Goal: Task Accomplishment & Management: Manage account settings

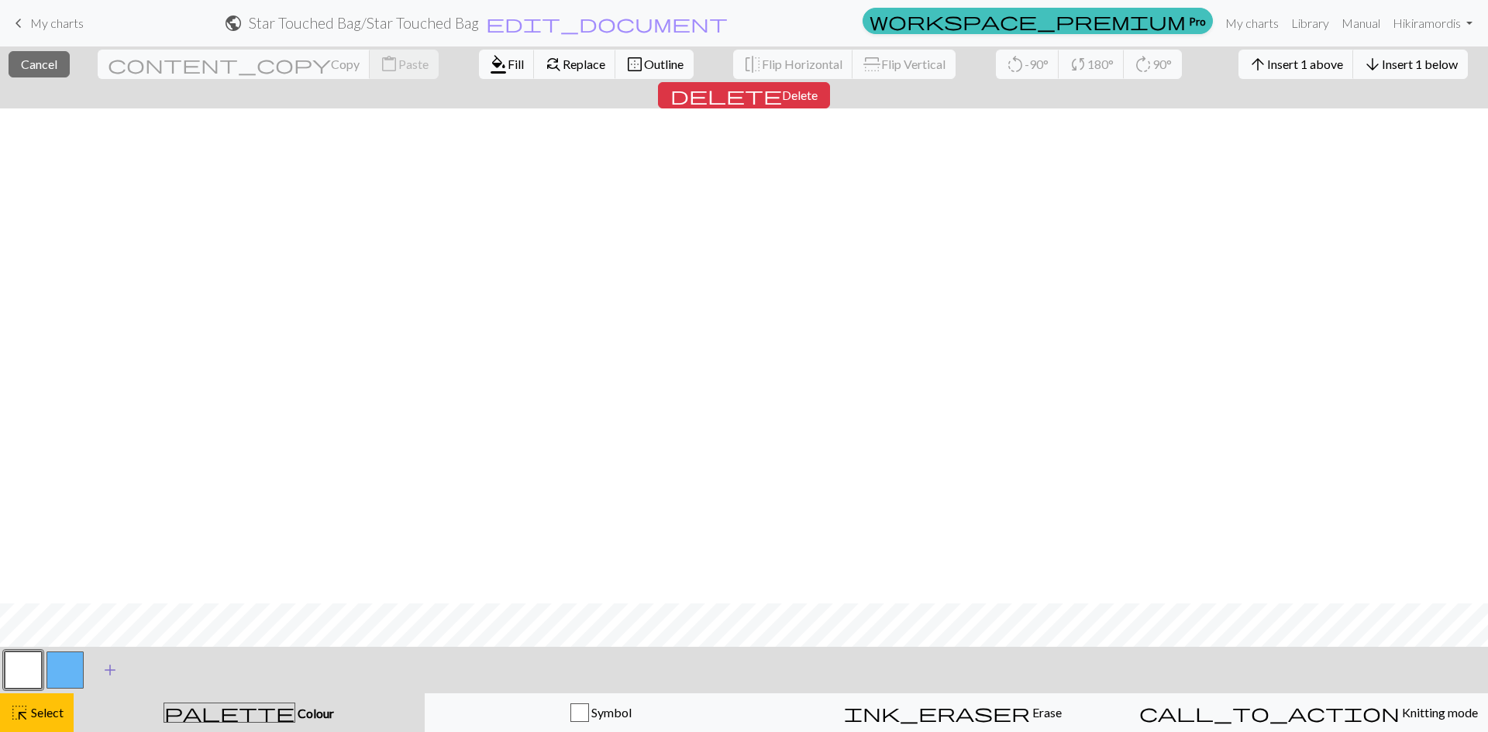
scroll to position [495, 0]
click at [61, 711] on span "Select" at bounding box center [46, 712] width 35 height 15
click at [60, 679] on button "button" at bounding box center [64, 670] width 37 height 37
click at [18, 659] on button "button" at bounding box center [23, 670] width 37 height 37
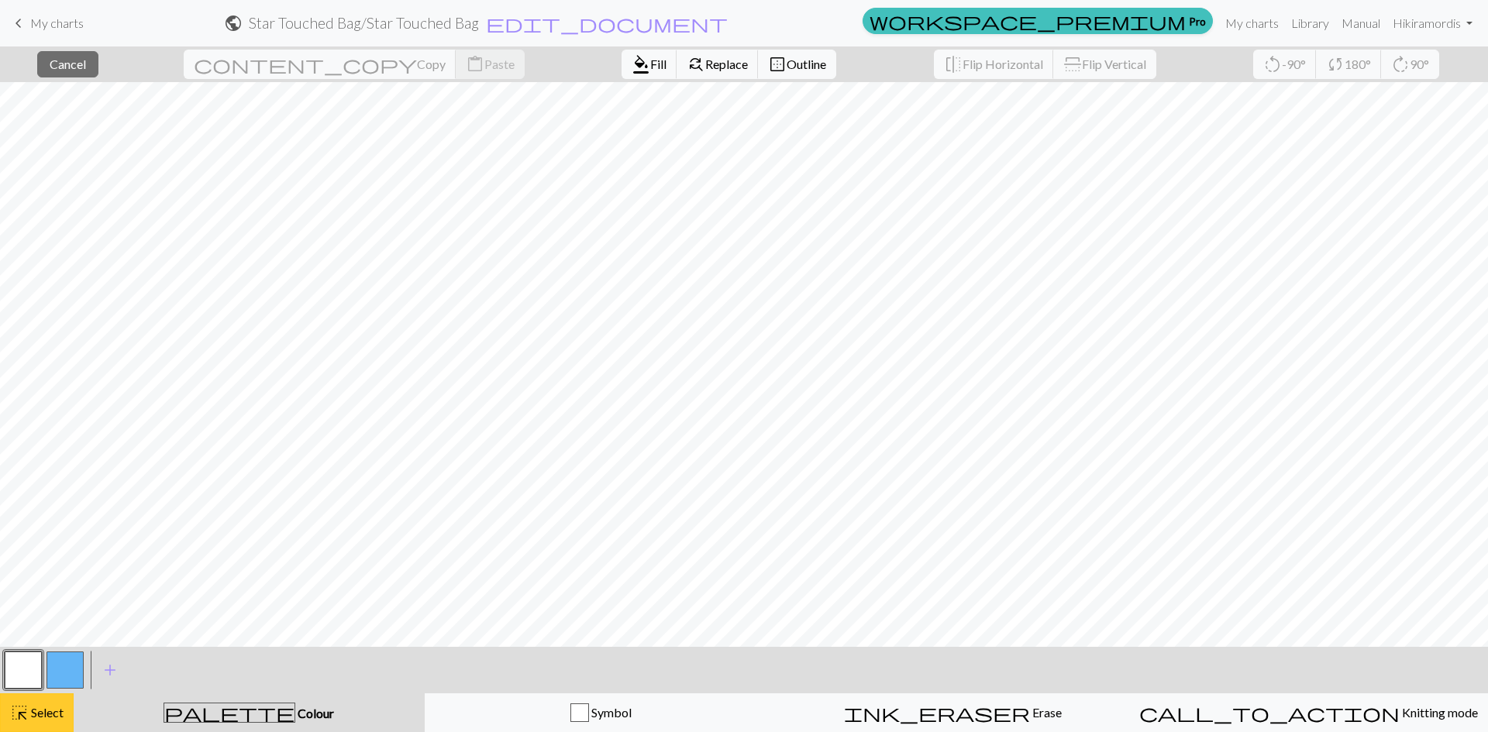
click at [33, 707] on span "Select" at bounding box center [46, 712] width 35 height 15
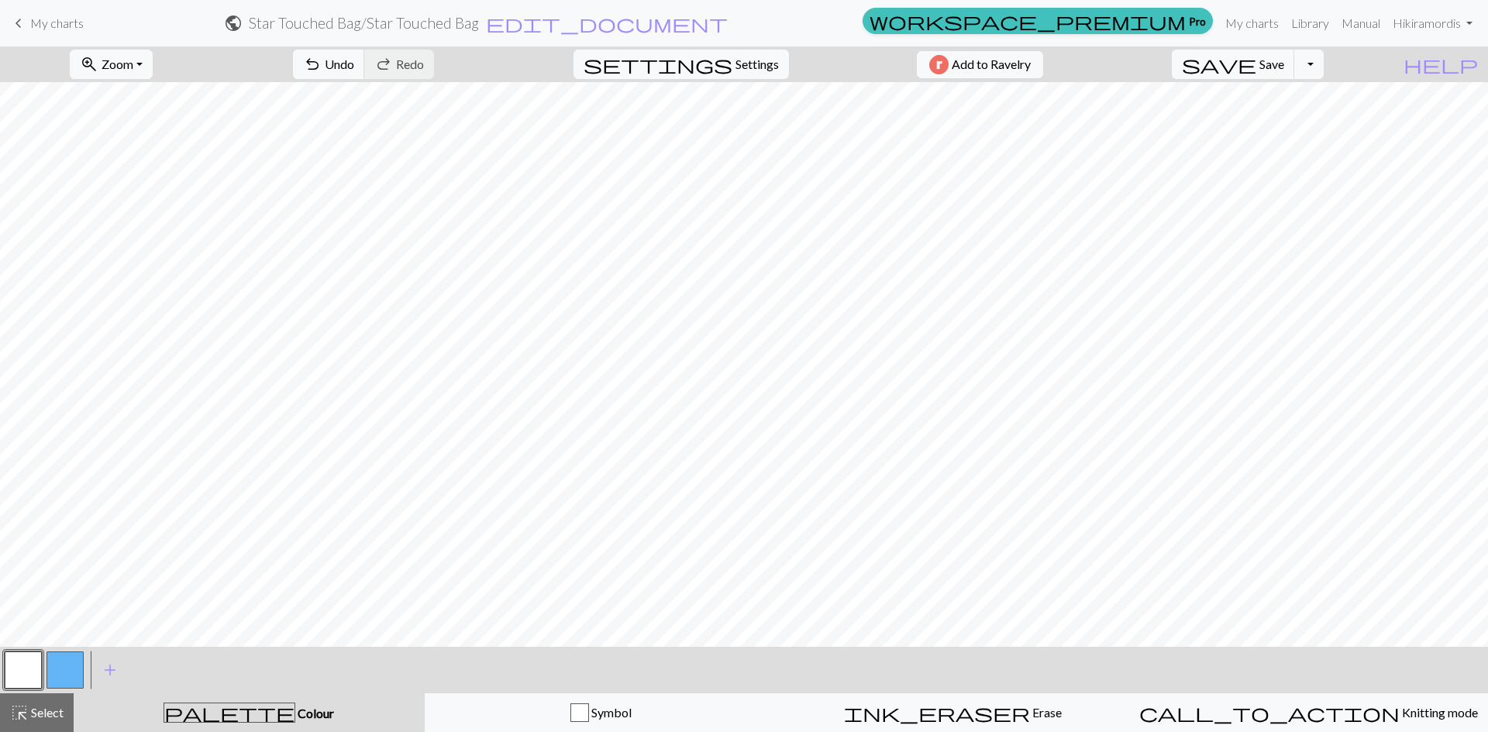
click at [36, 666] on button "button" at bounding box center [23, 670] width 37 height 37
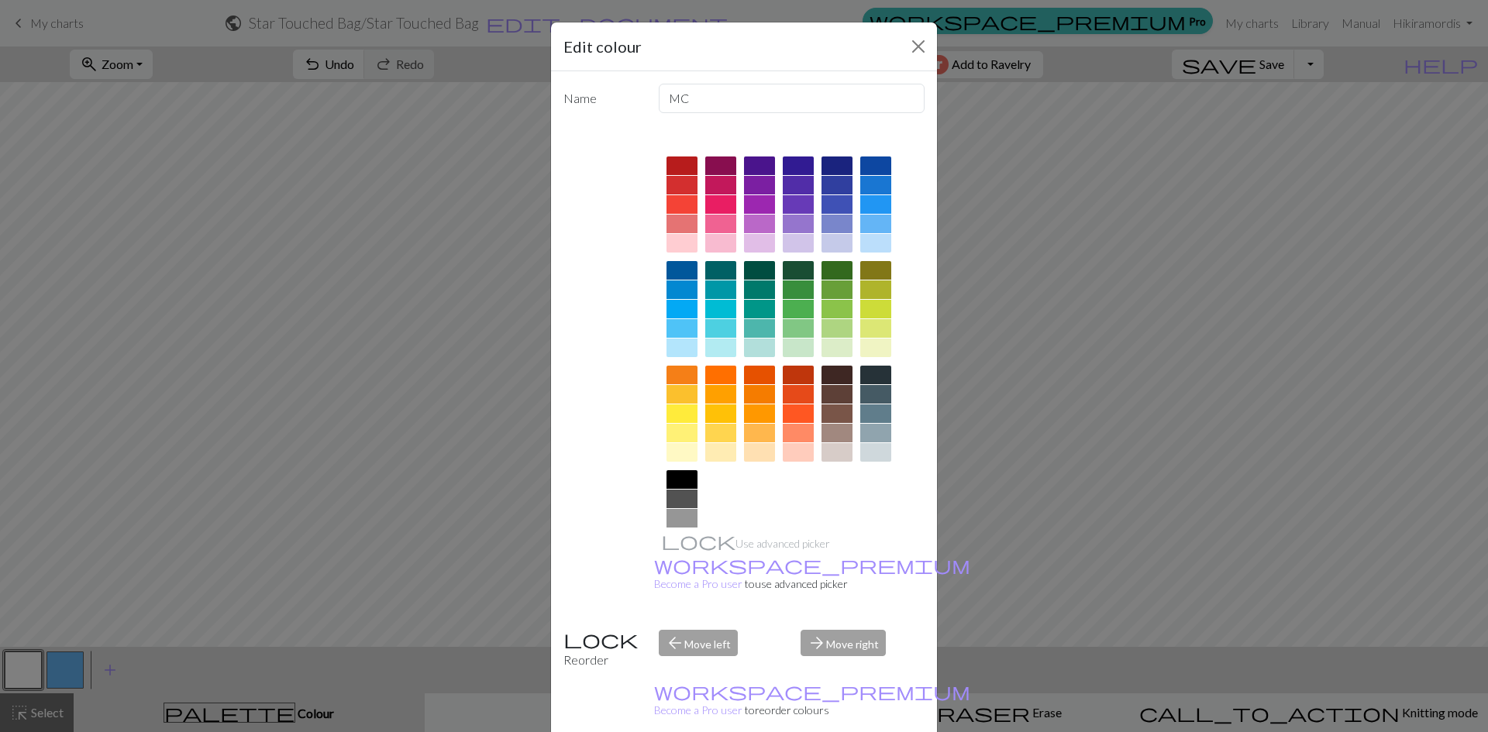
click at [25, 668] on div "Edit colour Name MC Use advanced picker workspace_premium Become a Pro user to …" at bounding box center [744, 366] width 1488 height 732
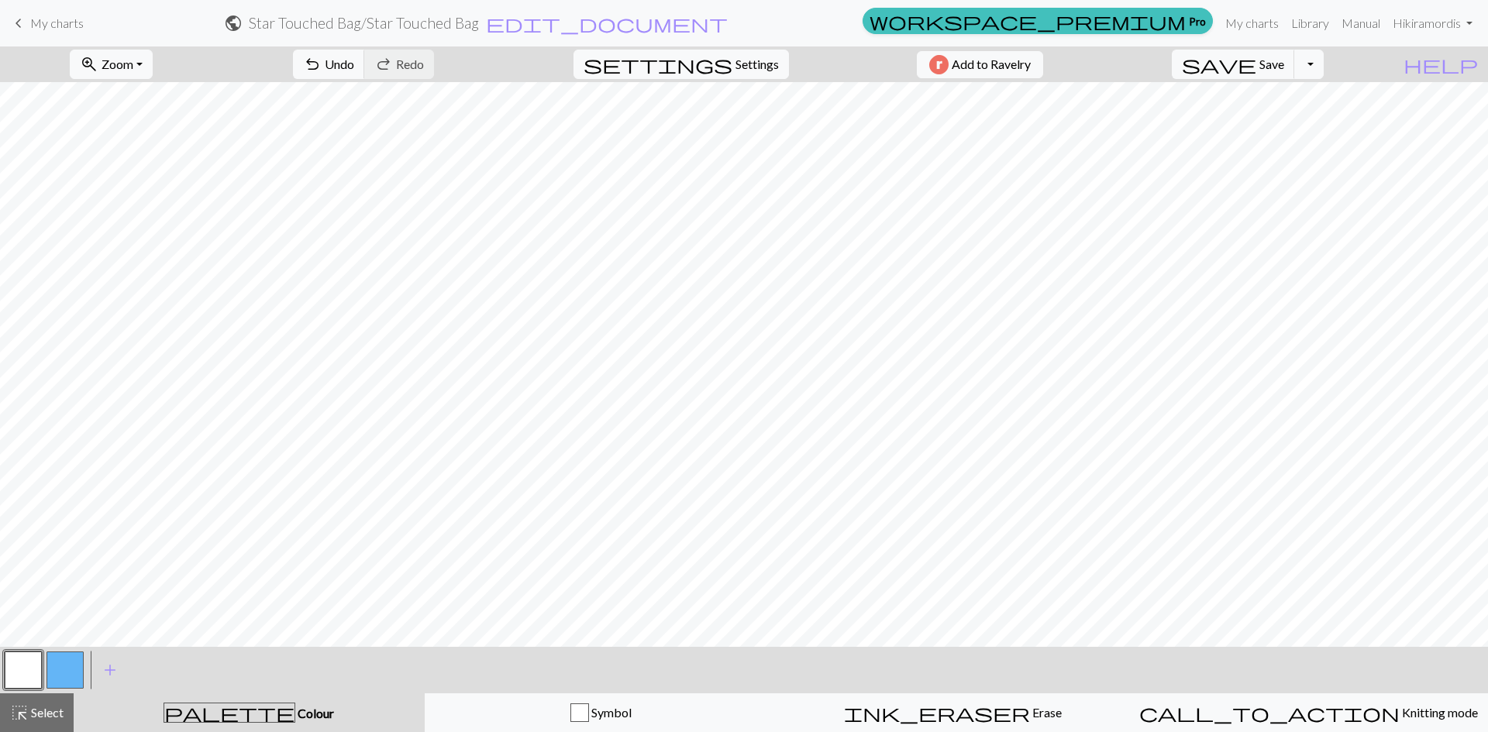
click at [72, 666] on button "button" at bounding box center [64, 670] width 37 height 37
click at [24, 710] on span "highlight_alt" at bounding box center [19, 713] width 19 height 22
click at [33, 701] on button "highlight_alt Select Select" at bounding box center [37, 713] width 74 height 39
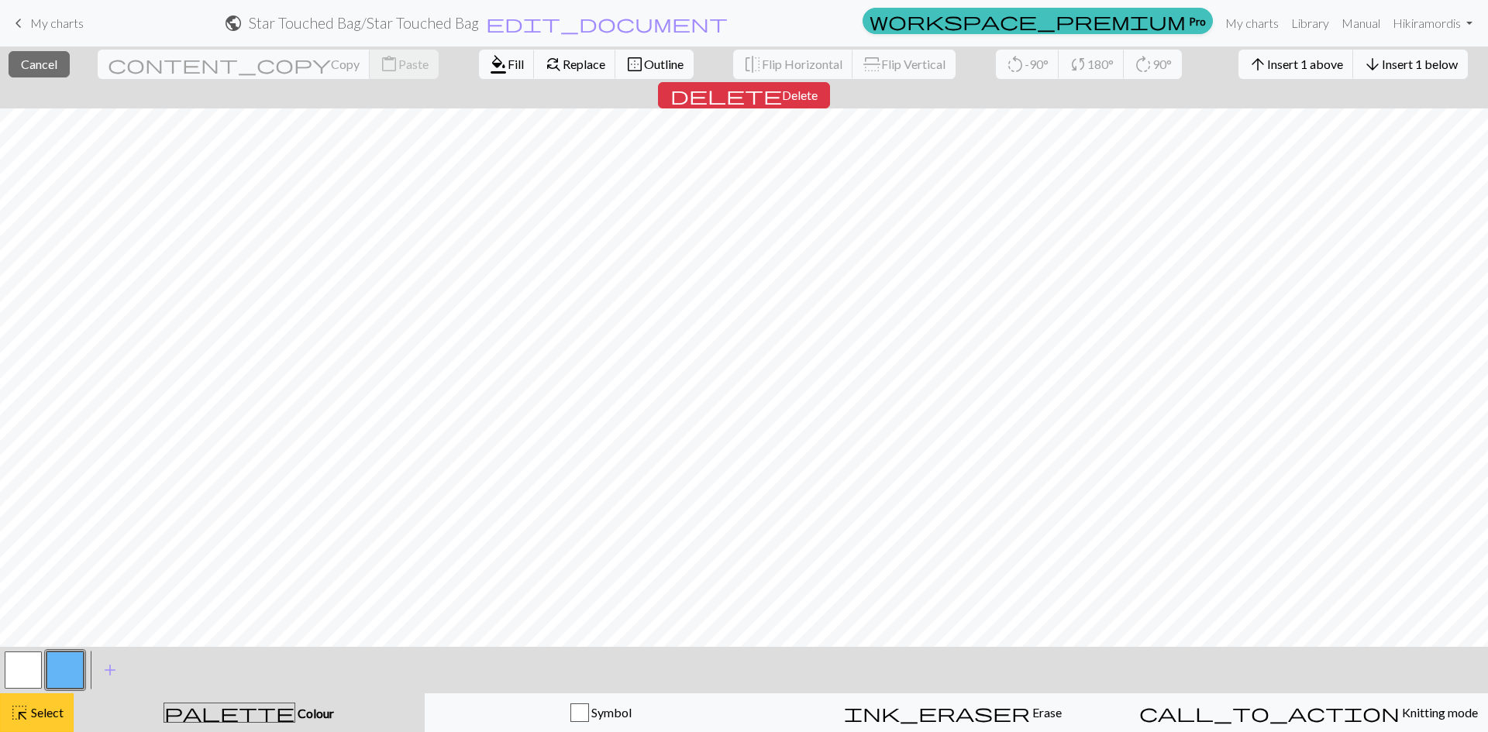
click at [19, 711] on span "highlight_alt" at bounding box center [19, 713] width 19 height 22
click at [16, 718] on span "highlight_alt" at bounding box center [19, 713] width 19 height 22
click at [39, 711] on span "Select" at bounding box center [46, 712] width 35 height 15
click at [21, 697] on button "highlight_alt Select Select" at bounding box center [37, 713] width 74 height 39
click at [1298, 34] on link "Library" at bounding box center [1310, 23] width 50 height 31
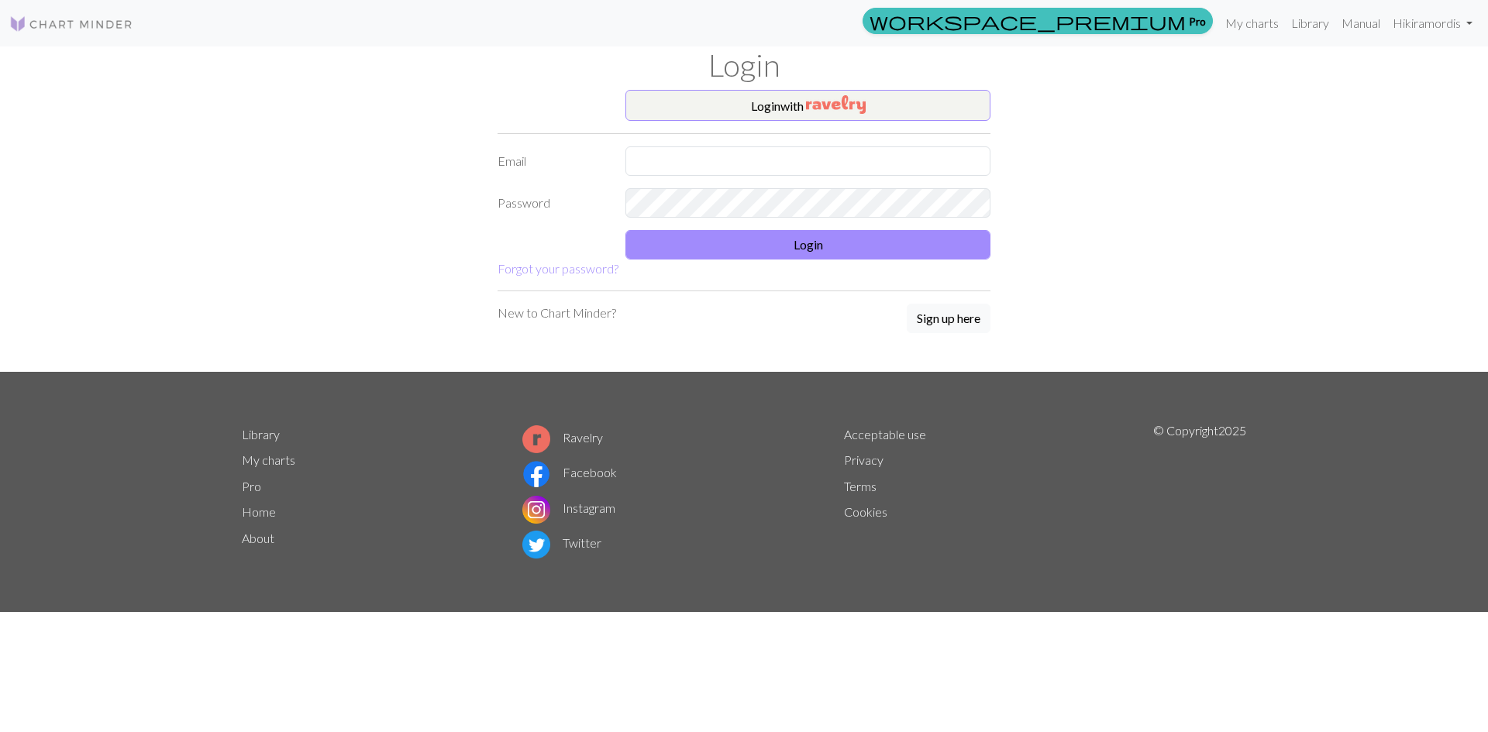
click at [670, 81] on h1 "Login" at bounding box center [743, 64] width 1023 height 37
click at [667, 89] on div "Login" at bounding box center [743, 67] width 1023 height 43
click at [667, 96] on button "Login with" at bounding box center [807, 105] width 365 height 31
click at [1393, 107] on div "workspace_premium Pro My charts Library Manual Hi kiramordis Account settings L…" at bounding box center [744, 366] width 1488 height 732
click at [1227, 15] on link "My charts" at bounding box center [1252, 22] width 66 height 31
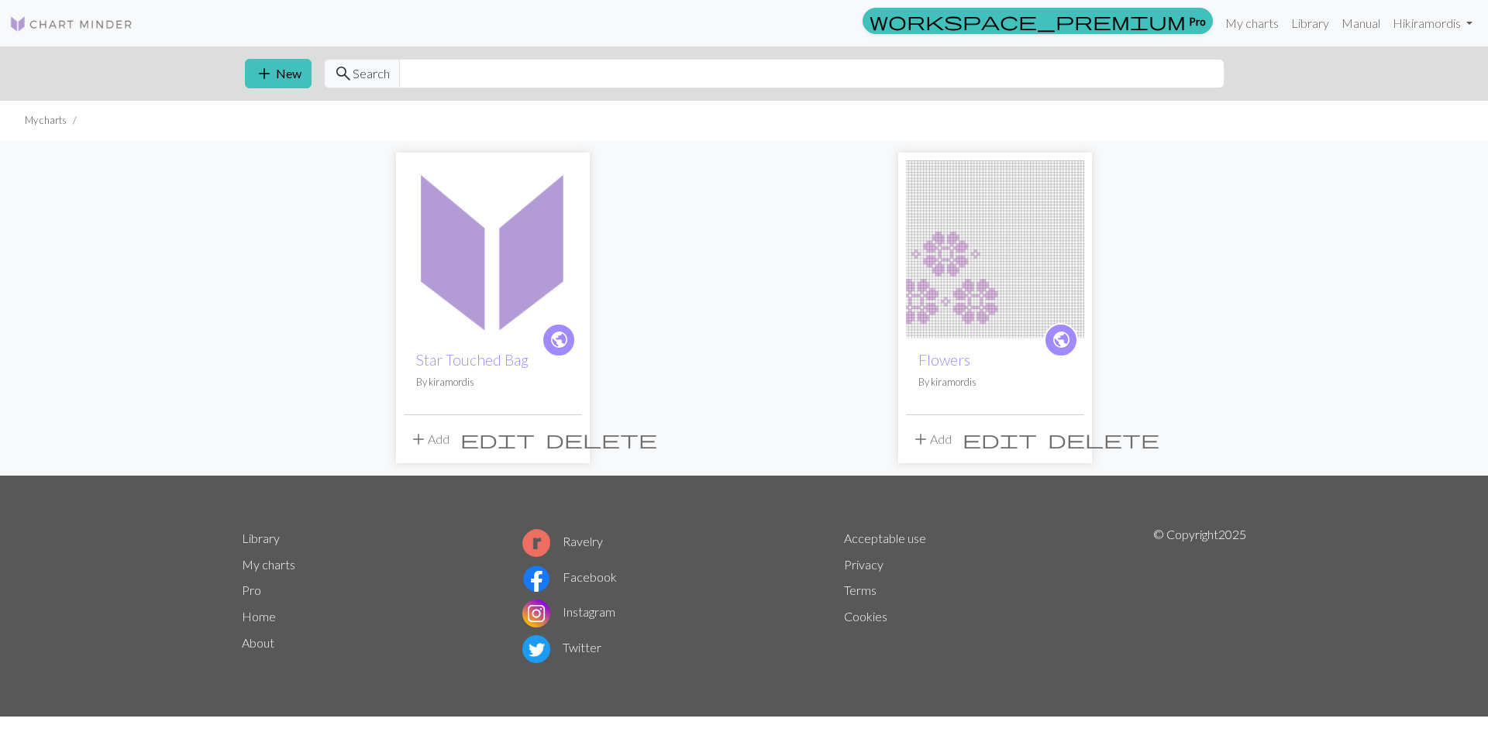
click at [559, 257] on img at bounding box center [493, 249] width 178 height 178
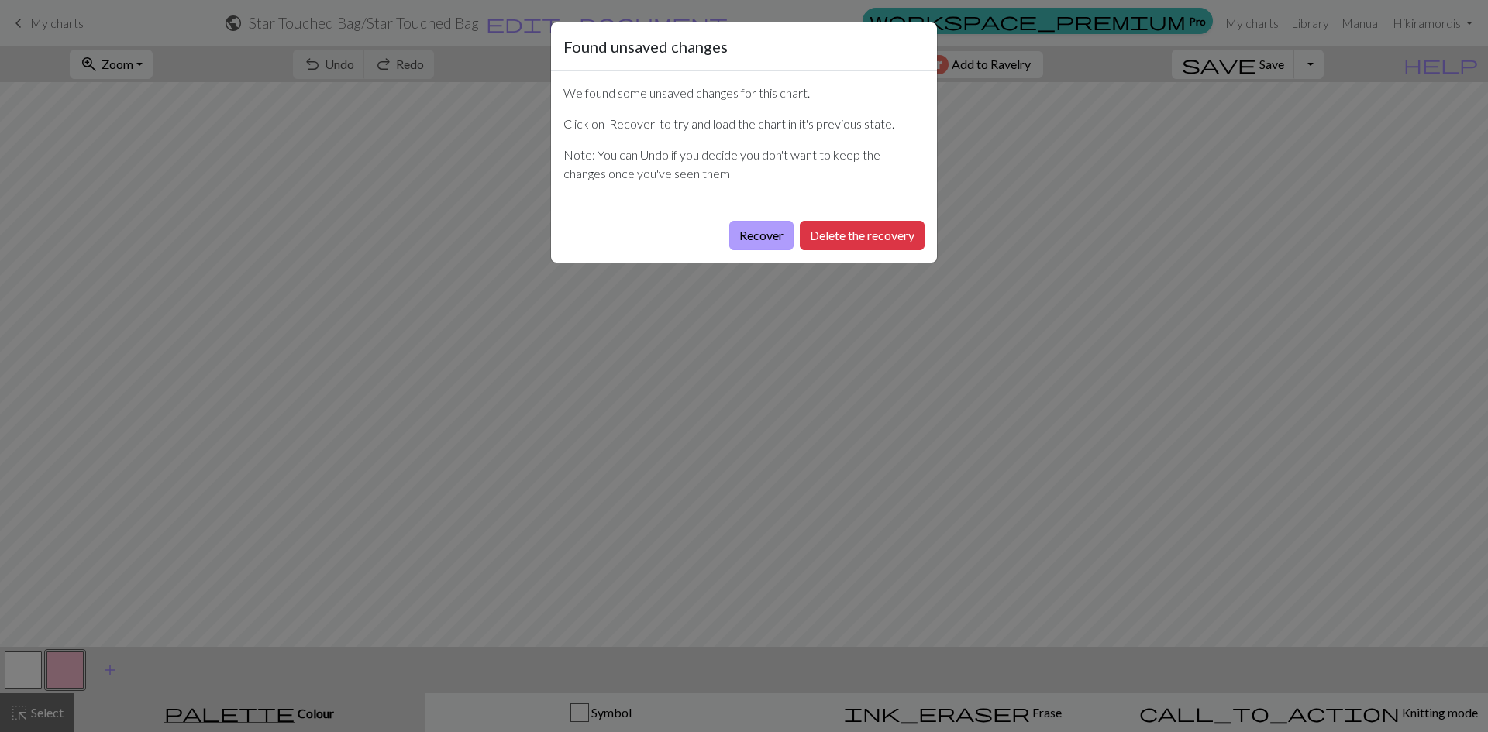
click at [752, 233] on button "Recover" at bounding box center [761, 235] width 64 height 29
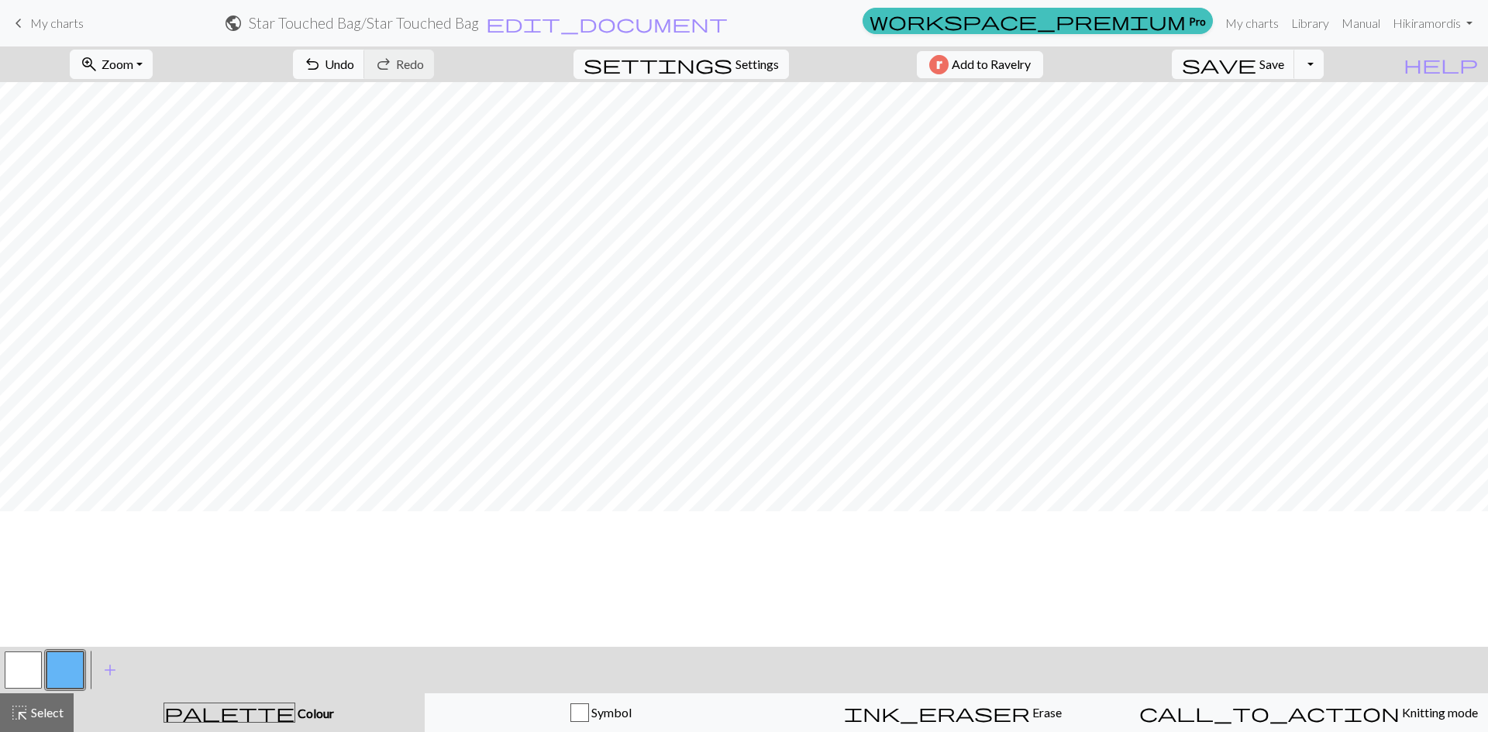
scroll to position [105, 0]
click at [98, 57] on span "zoom_in" at bounding box center [89, 64] width 19 height 22
click at [160, 133] on button "Fit width" at bounding box center [132, 123] width 122 height 25
click at [1323, 62] on button "Toggle Dropdown" at bounding box center [1308, 64] width 29 height 29
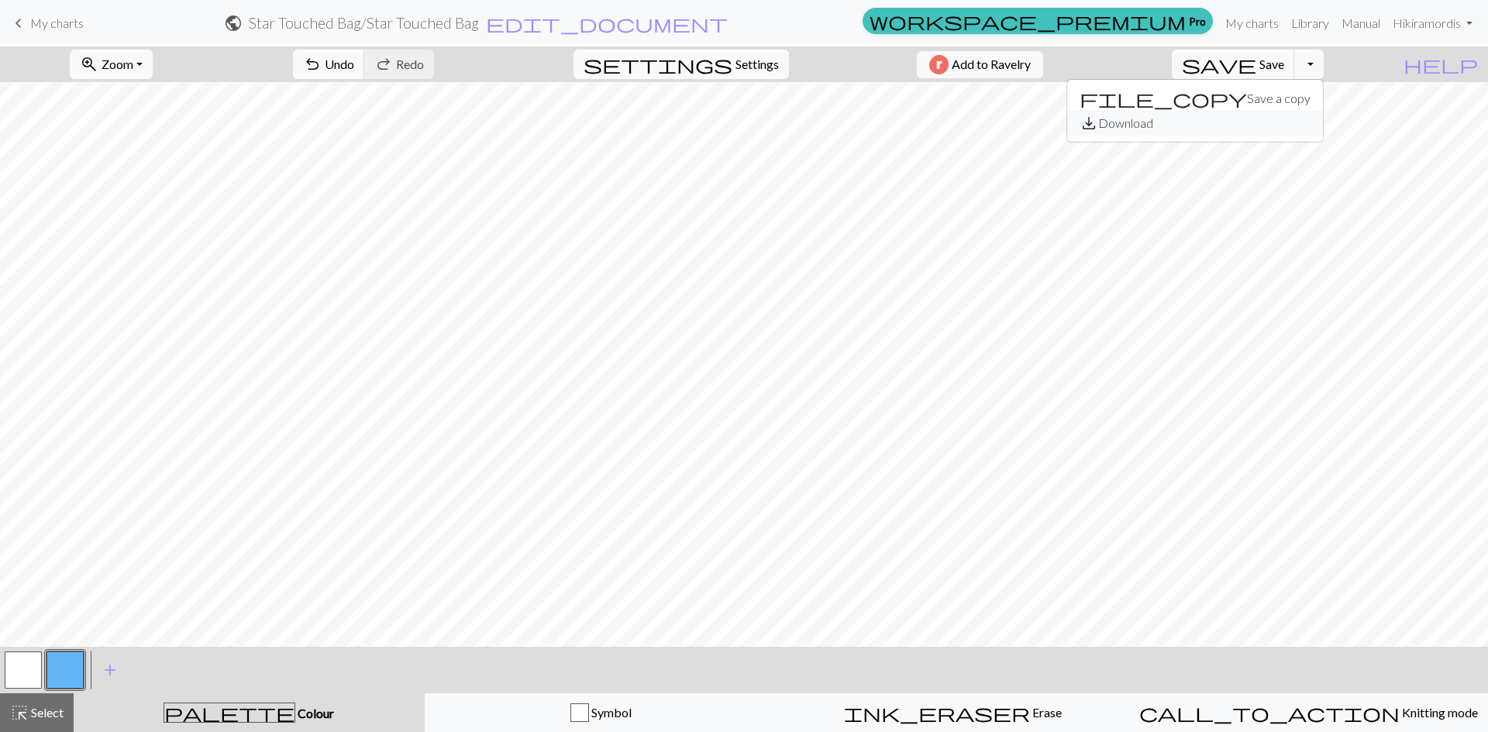
click at [1316, 130] on button "save_alt Download" at bounding box center [1195, 123] width 256 height 25
click at [728, 26] on span "edit_document" at bounding box center [607, 23] width 242 height 22
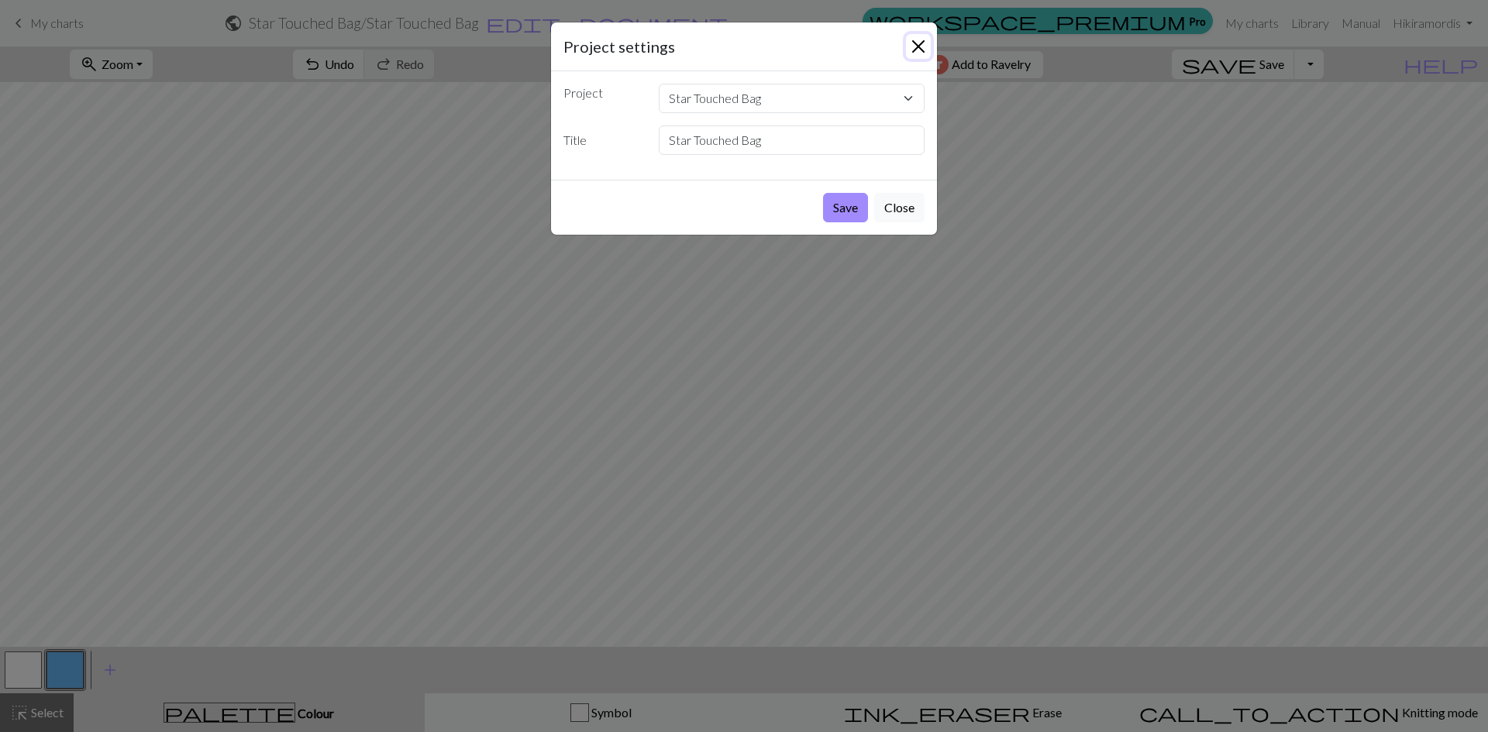
click at [915, 46] on button "Close" at bounding box center [918, 46] width 25 height 25
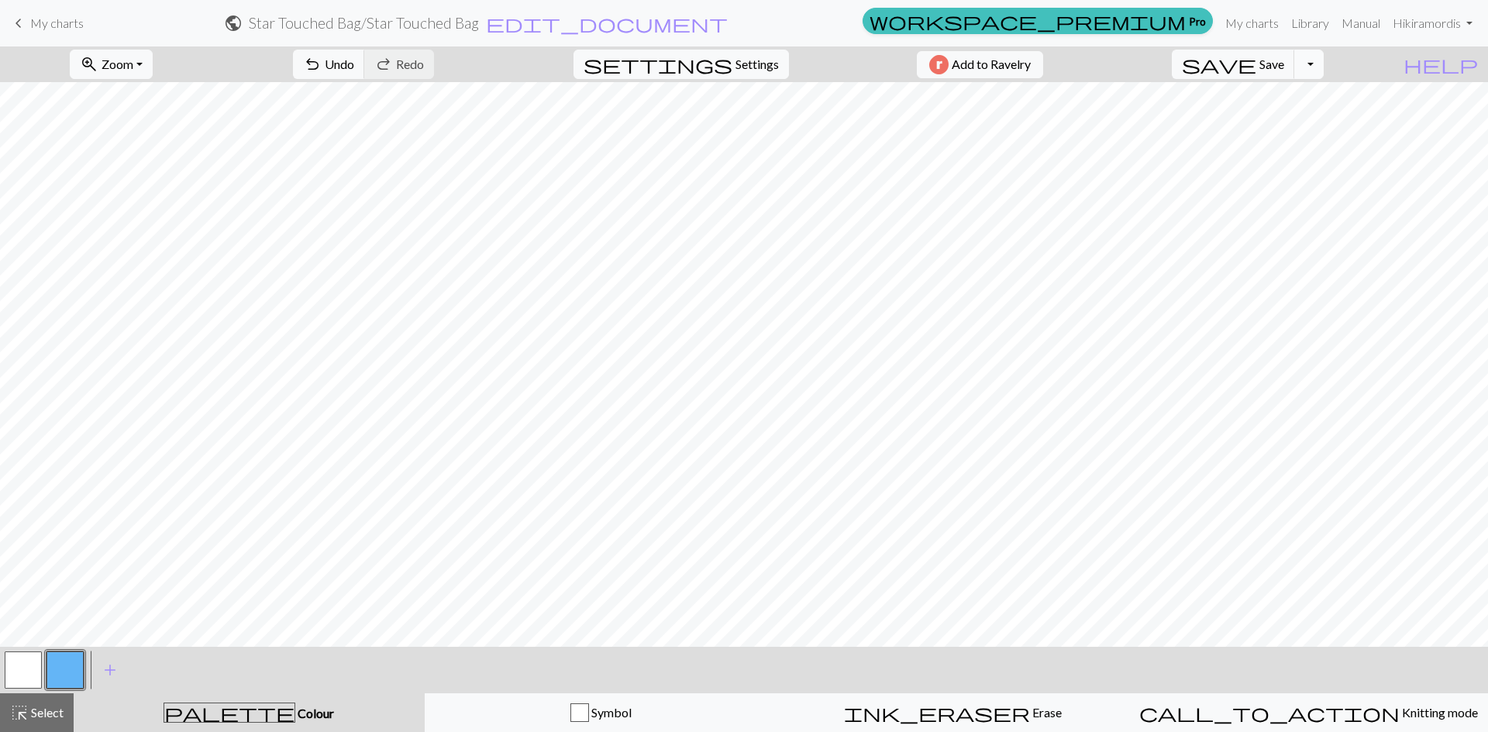
click at [1323, 67] on button "Toggle Dropdown" at bounding box center [1308, 64] width 29 height 29
click at [1310, 99] on button "file_copy Save a copy" at bounding box center [1195, 98] width 256 height 25
click at [1284, 66] on span "Save" at bounding box center [1271, 64] width 25 height 15
click at [1256, 68] on span "save" at bounding box center [1219, 64] width 74 height 22
click at [1330, 60] on div "Chart saved Chart saved" at bounding box center [744, 61] width 1488 height 122
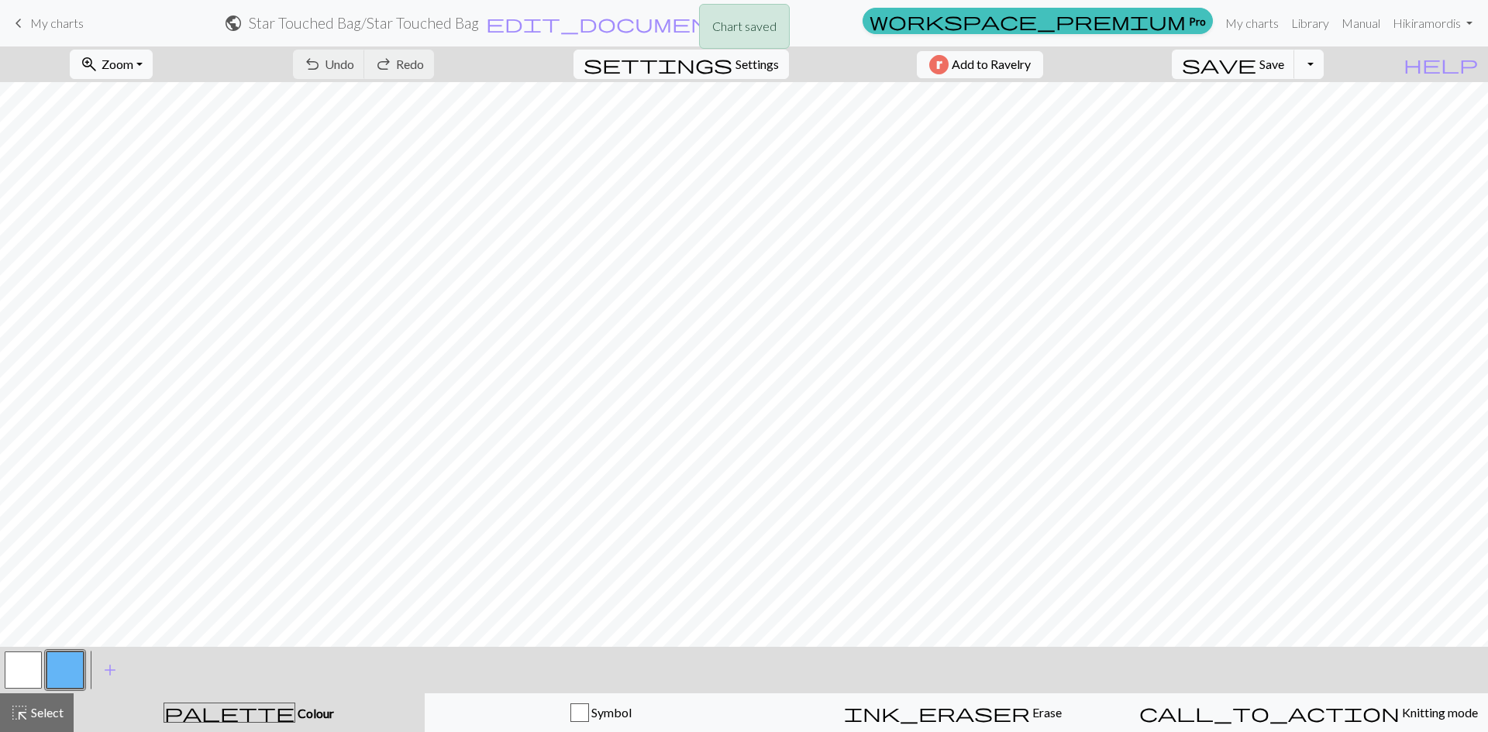
click at [1323, 64] on button "Toggle Dropdown" at bounding box center [1308, 64] width 29 height 29
click at [1299, 100] on button "file_copy Save a copy" at bounding box center [1195, 98] width 256 height 25
click at [1323, 72] on button "Toggle Dropdown" at bounding box center [1308, 64] width 29 height 29
click at [1323, 124] on button "save_alt Download" at bounding box center [1195, 123] width 256 height 25
click at [1241, 28] on div "Your download is ready! Download" at bounding box center [744, 45] width 1488 height 91
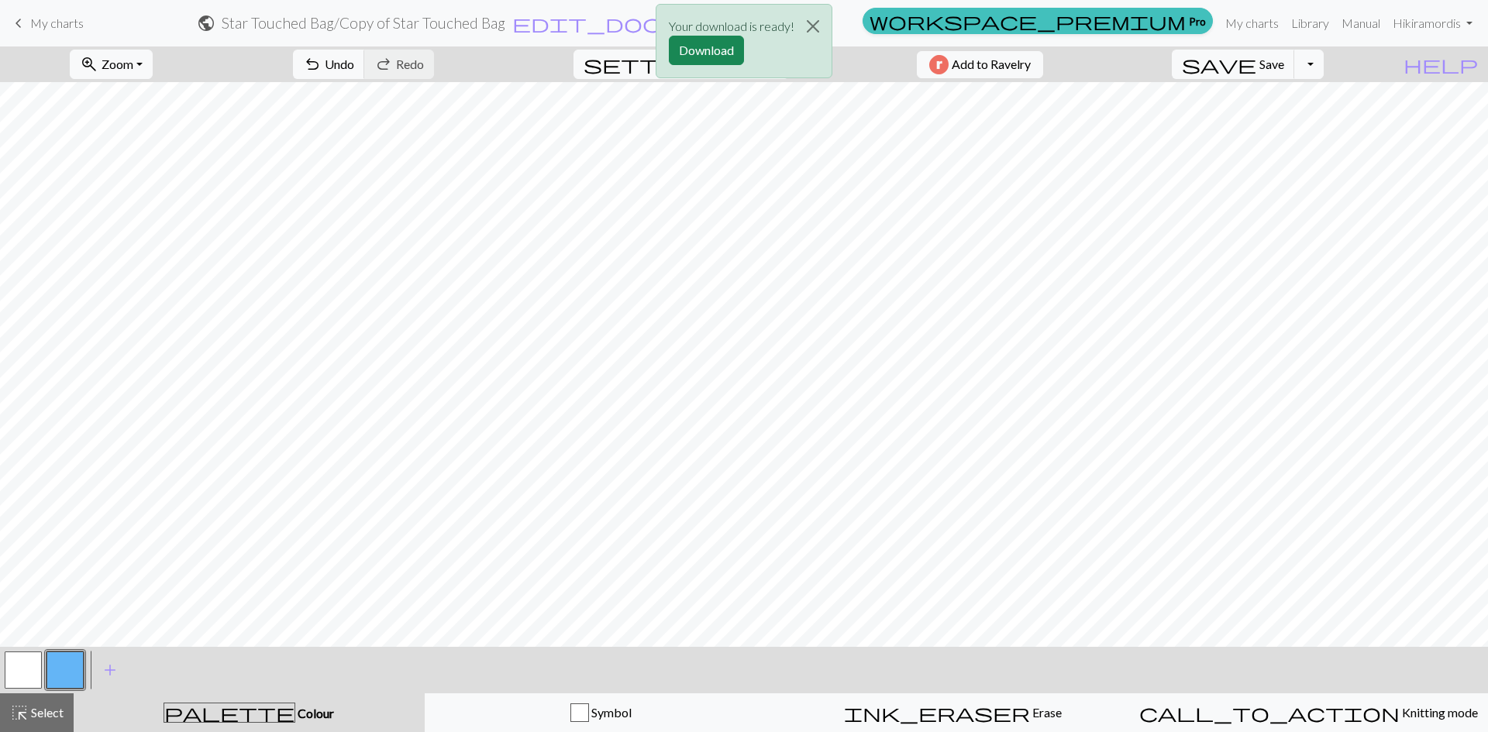
click at [1258, 23] on div "Your download is ready! Download" at bounding box center [744, 45] width 1488 height 91
click at [728, 53] on button "Download" at bounding box center [706, 50] width 75 height 29
click at [1416, 28] on link "Hi kiramordis" at bounding box center [1432, 23] width 92 height 31
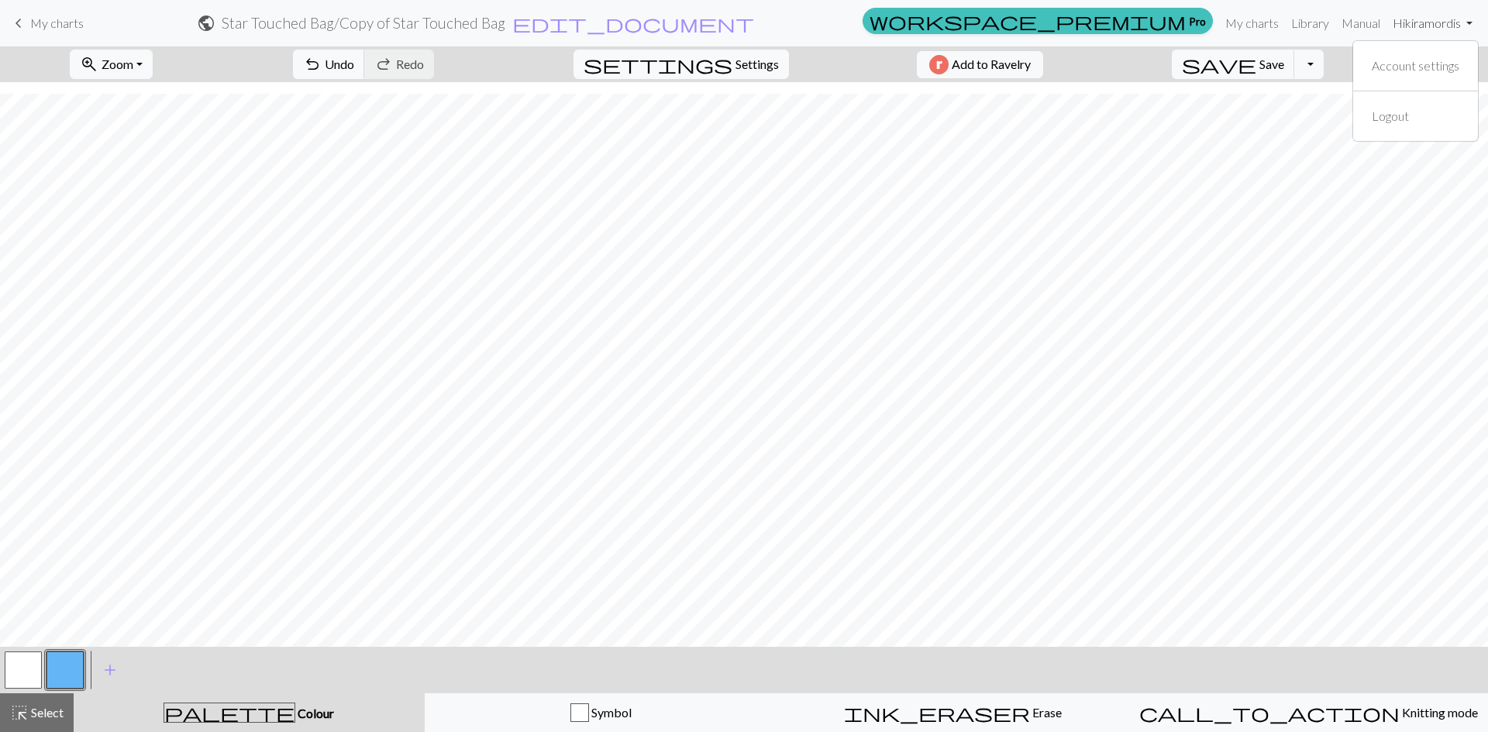
click at [1420, 19] on link "Hi kiramordis" at bounding box center [1432, 23] width 92 height 31
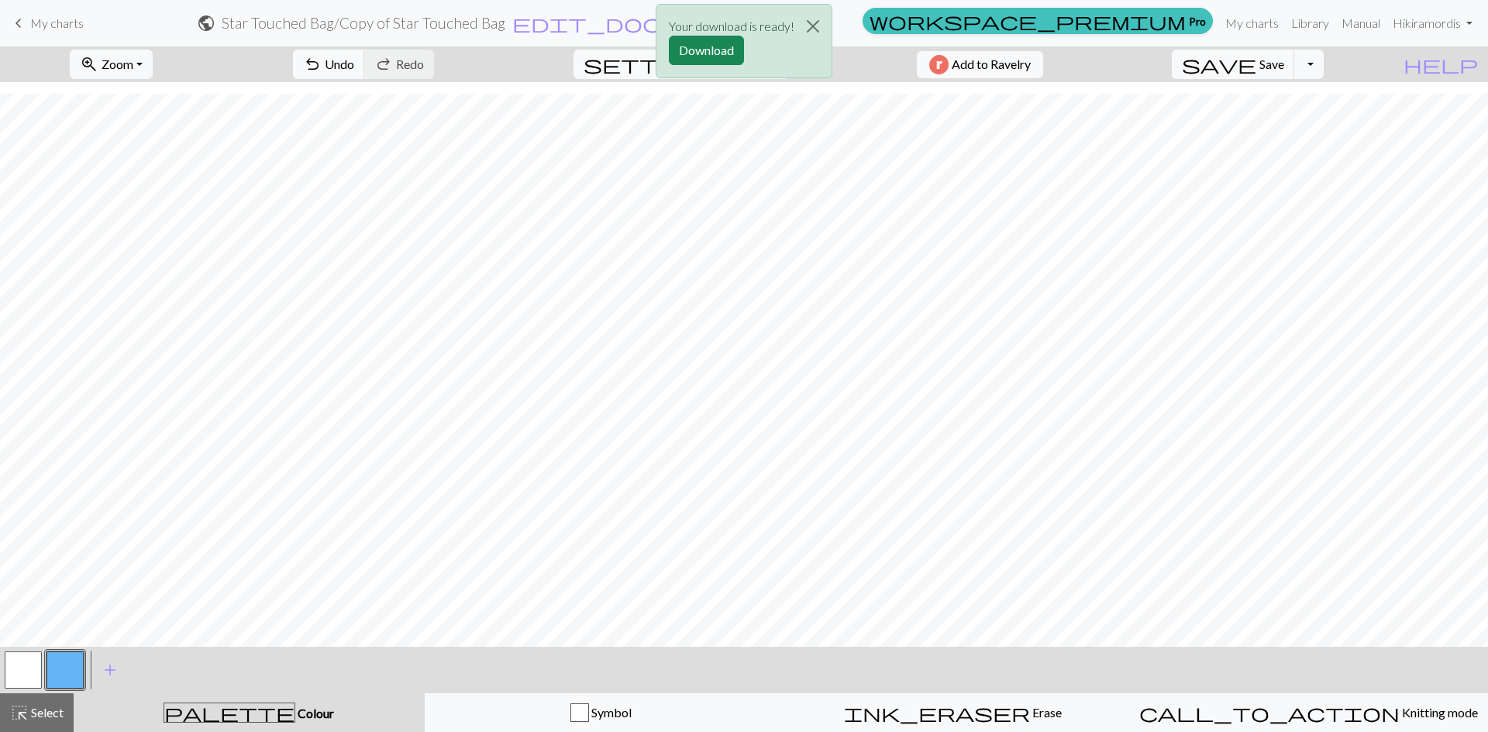
click at [1250, 19] on div "Your download is ready! Download" at bounding box center [744, 45] width 1488 height 91
click at [827, 31] on button "Close" at bounding box center [812, 26] width 37 height 43
click at [1393, 69] on div "zoom_in Zoom Zoom Fit all Fit width Fit height 50% 100% 150% 200% undo Undo Und…" at bounding box center [696, 64] width 1393 height 36
click at [1225, 15] on link "My charts" at bounding box center [1252, 23] width 66 height 31
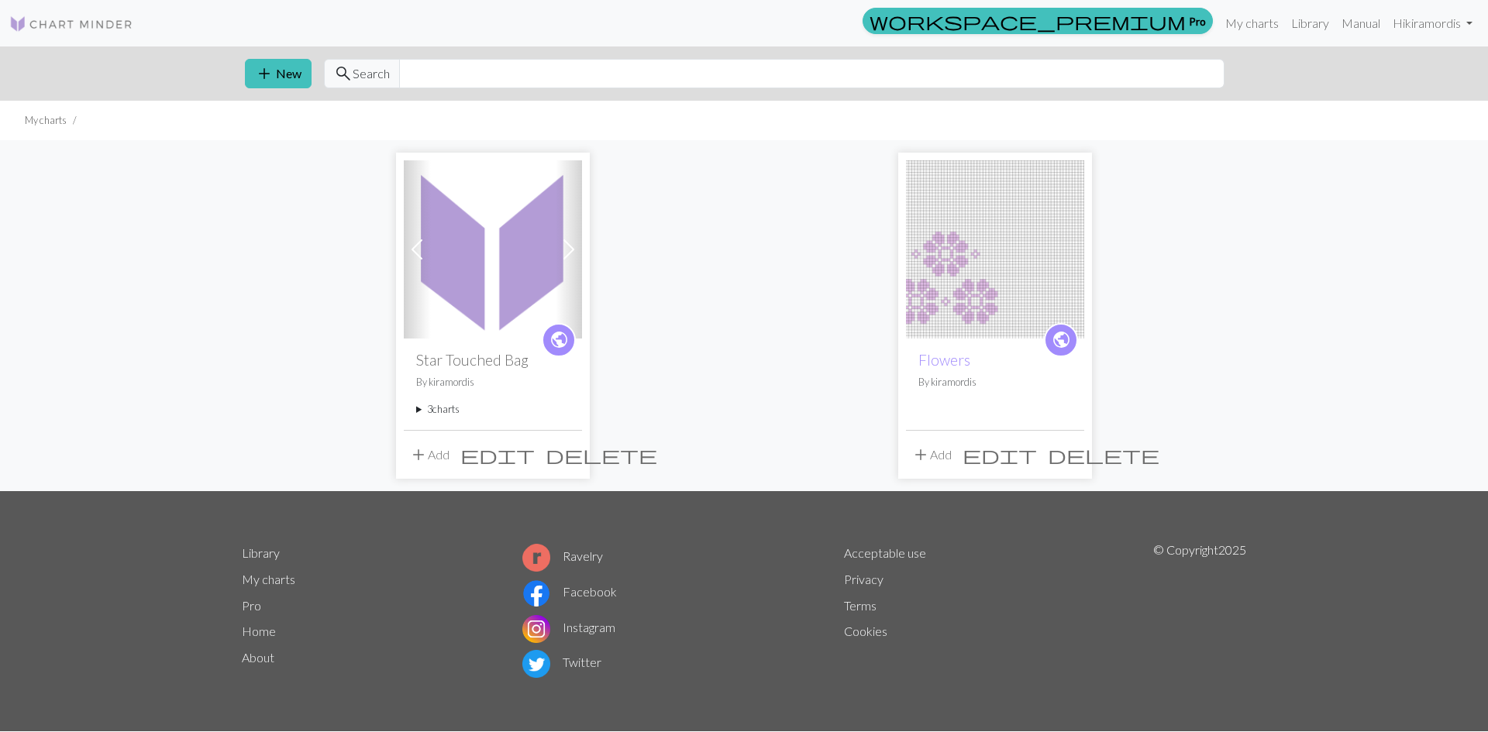
click at [570, 455] on span "delete" at bounding box center [602, 455] width 112 height 22
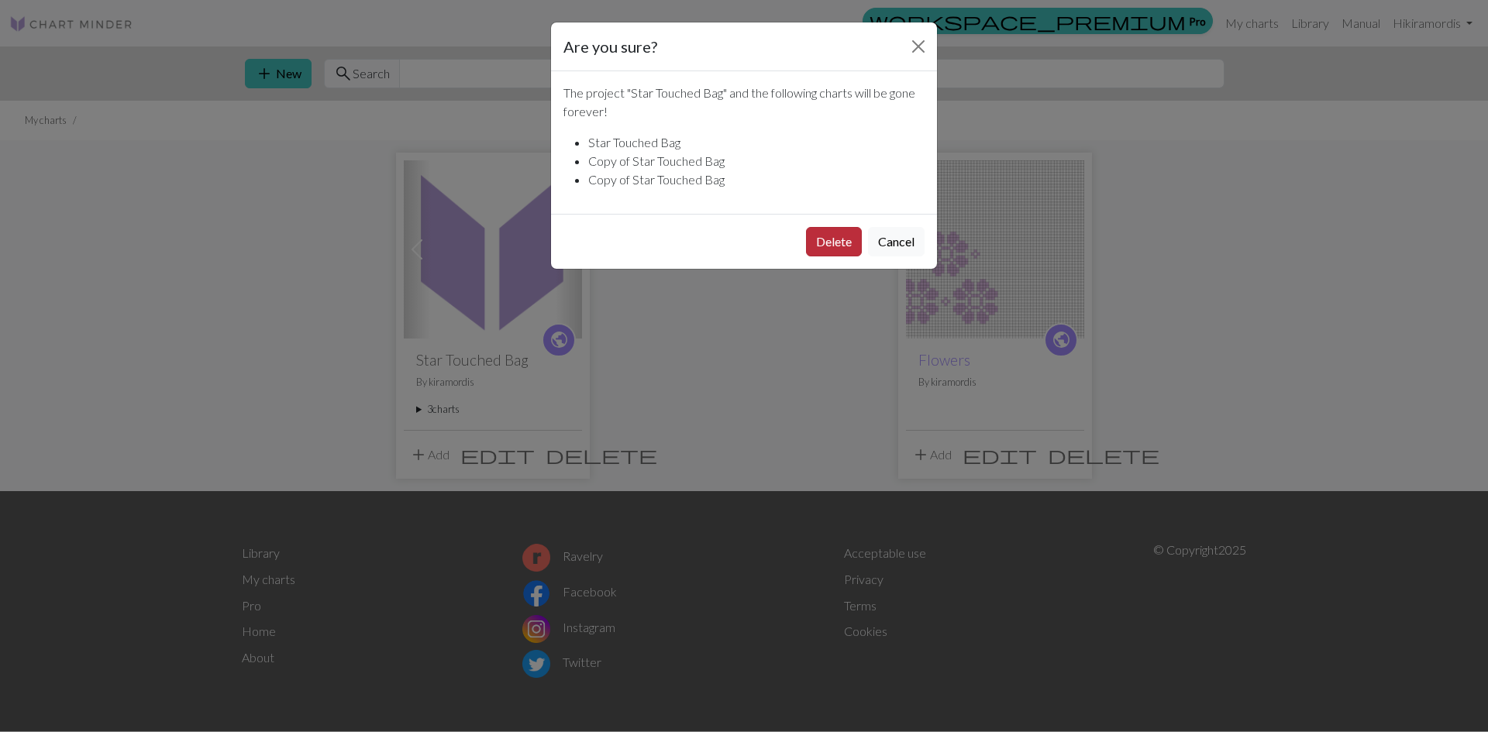
click at [838, 229] on button "Delete" at bounding box center [834, 241] width 56 height 29
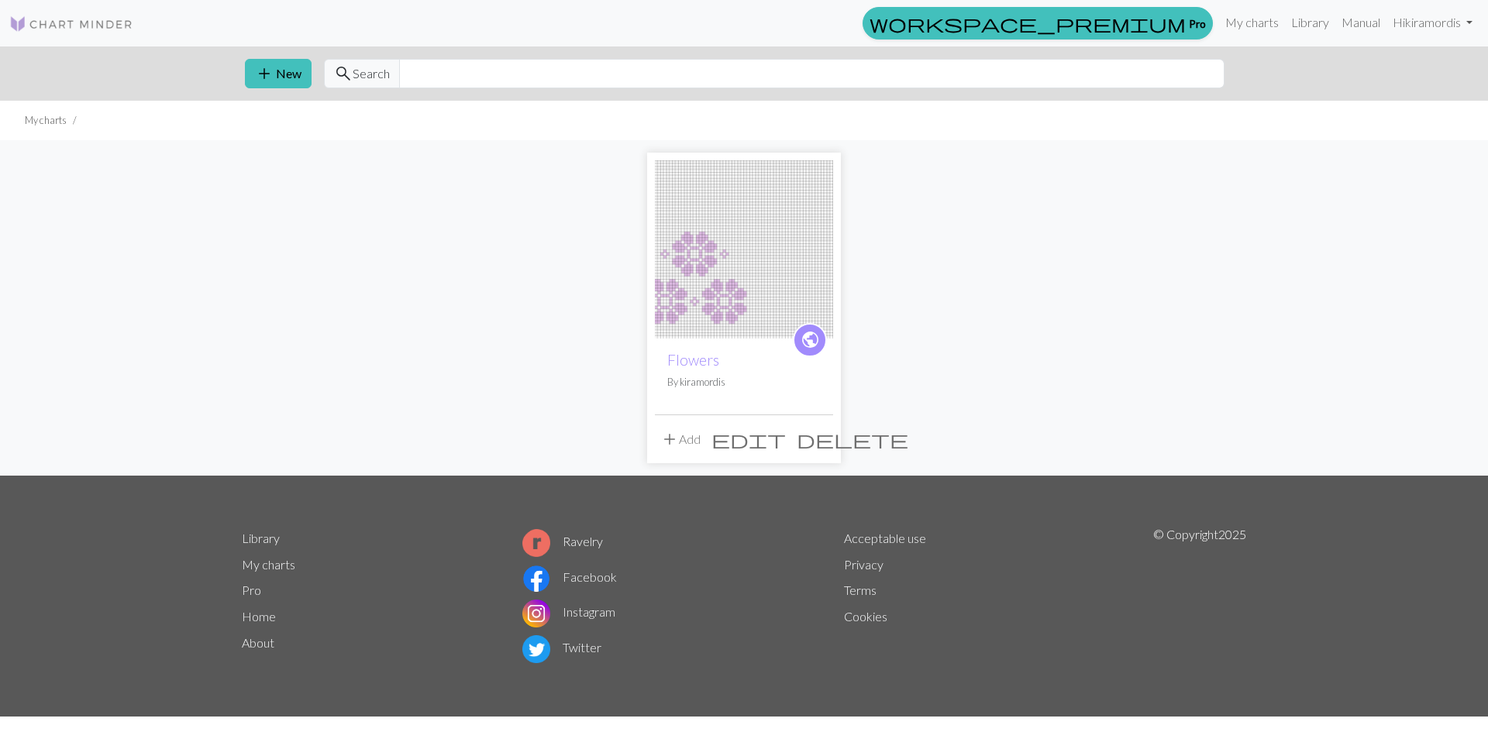
click at [1062, 230] on div "public Flowers By kiramordis add Add edit delete" at bounding box center [743, 308] width 1023 height 336
